Goal: Information Seeking & Learning: Learn about a topic

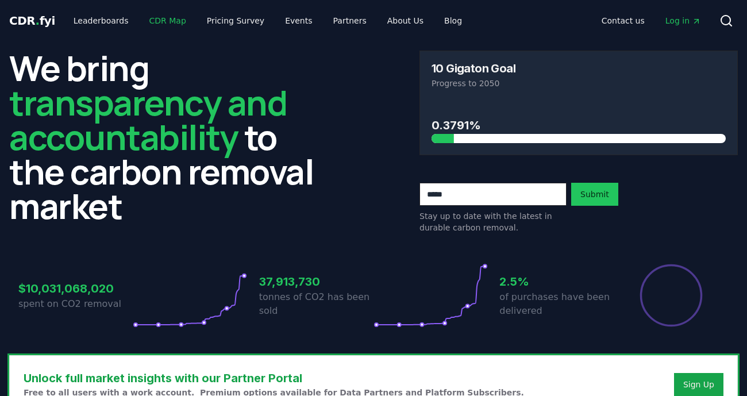
click at [167, 18] on link "CDR Map" at bounding box center [167, 20] width 55 height 21
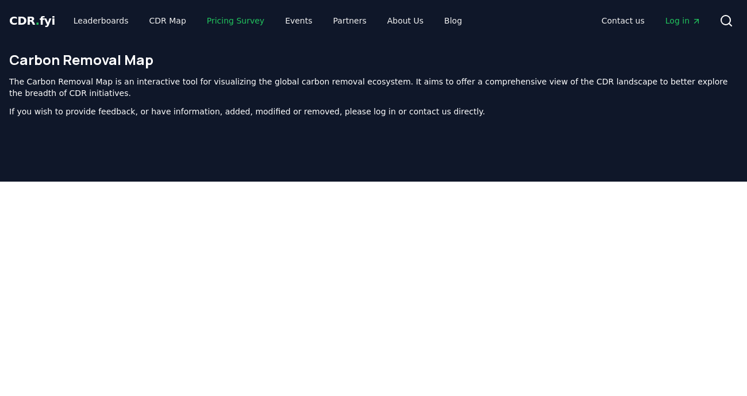
click at [219, 21] on link "Pricing Survey" at bounding box center [236, 20] width 76 height 21
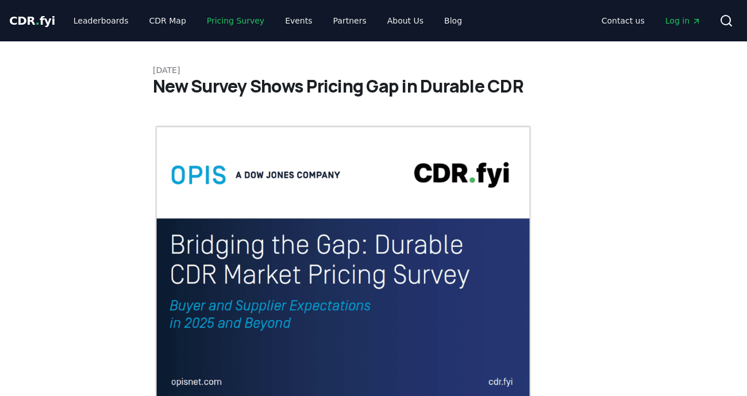
click at [219, 21] on link "Pricing Survey" at bounding box center [236, 20] width 76 height 21
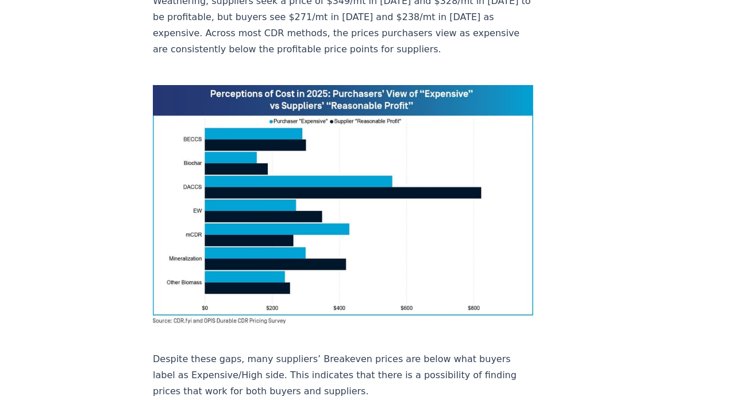
scroll to position [814, 0]
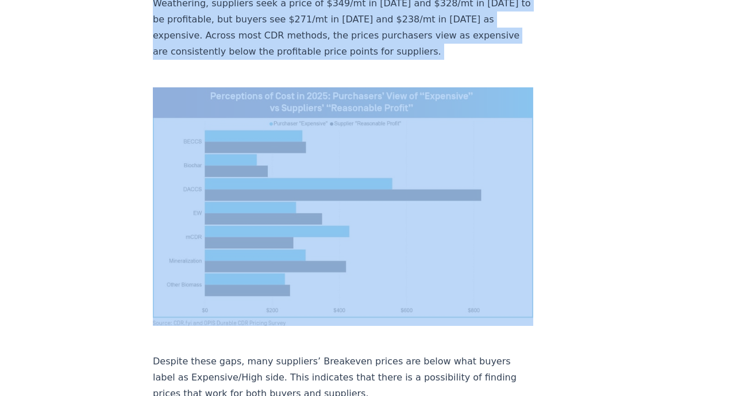
drag, startPoint x: 133, startPoint y: 38, endPoint x: 516, endPoint y: 252, distance: 438.5
copy p "For example, biochar providers require $187 per metric tonne in [DATE] and $180…"
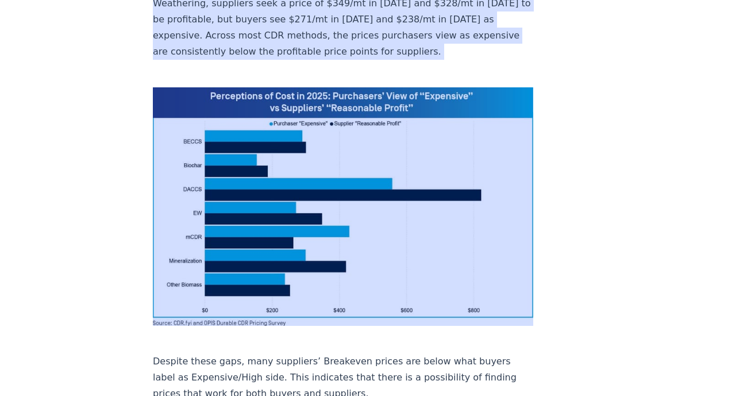
drag, startPoint x: 383, startPoint y: 149, endPoint x: 178, endPoint y: 2, distance: 252.5
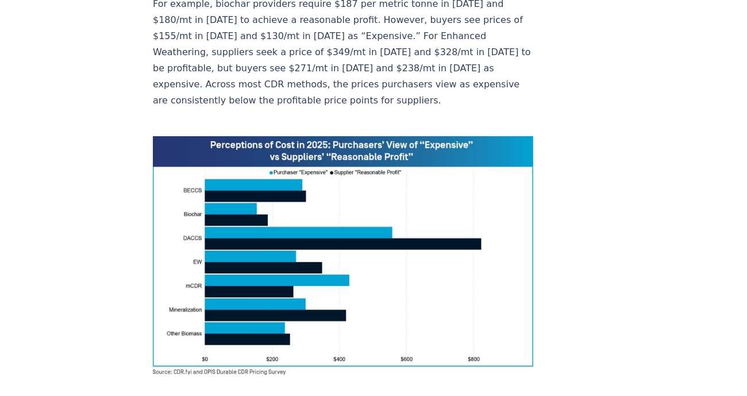
scroll to position [757, 0]
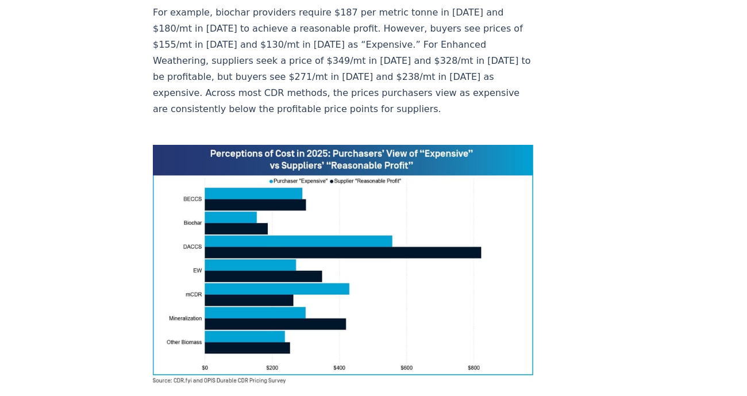
drag, startPoint x: 298, startPoint y: 267, endPoint x: 271, endPoint y: 13, distance: 256.1
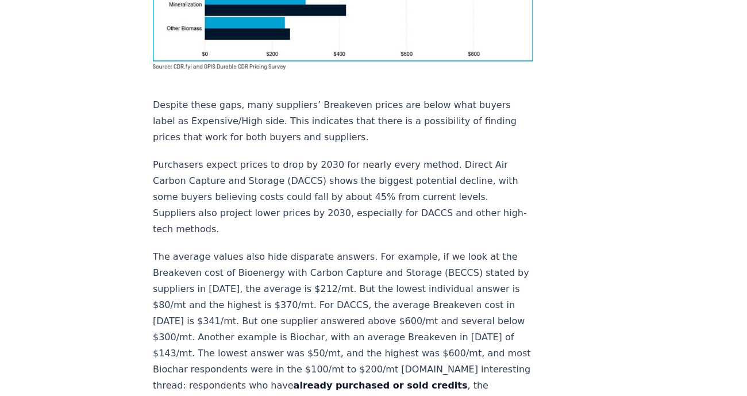
scroll to position [1078, 0]
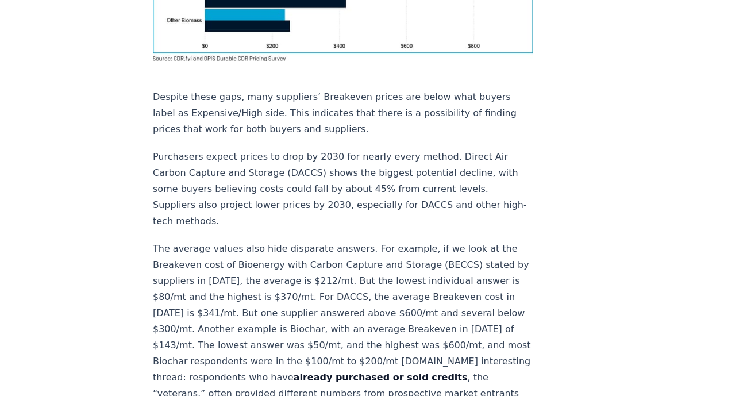
click at [430, 149] on p "Purchasers expect prices to drop by 2030 for nearly every method. Direct Air Ca…" at bounding box center [343, 189] width 381 height 80
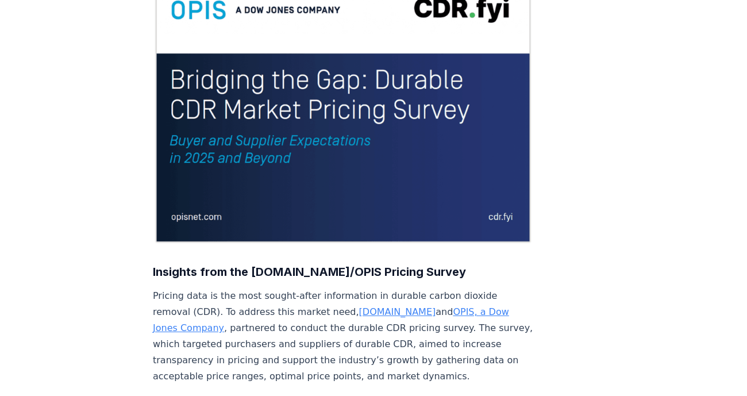
scroll to position [0, 0]
